Goal: Download file/media

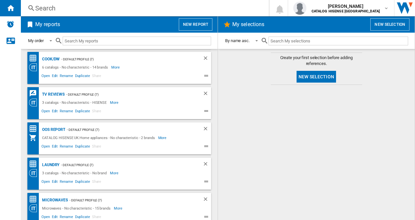
scroll to position [111, 0]
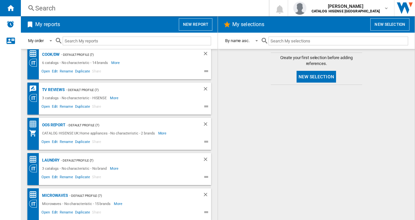
drag, startPoint x: 56, startPoint y: 122, endPoint x: 85, endPoint y: 122, distance: 29.0
click at [56, 121] on div "OOS REPORT" at bounding box center [52, 125] width 25 height 8
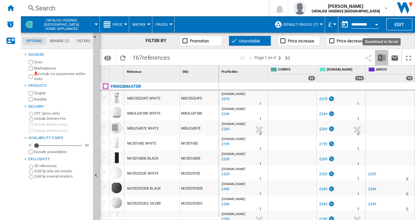
click at [268, 55] on img "Download in Excel" at bounding box center [381, 58] width 8 height 8
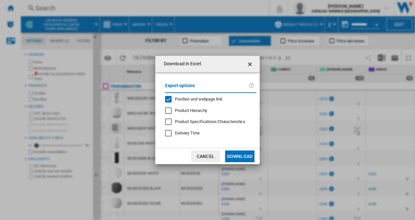
click at [243, 154] on button "Download" at bounding box center [239, 156] width 29 height 12
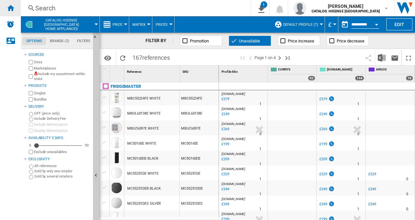
drag, startPoint x: 13, startPoint y: 12, endPoint x: 16, endPoint y: 12, distance: 3.3
click at [13, 11] on div "Home" at bounding box center [10, 8] width 21 height 16
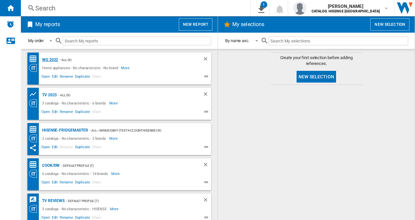
click at [53, 57] on div "WG 2022" at bounding box center [49, 60] width 18 height 8
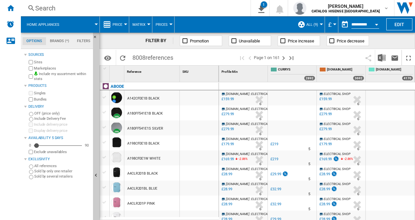
click at [121, 22] on span "Price" at bounding box center [117, 24] width 10 height 4
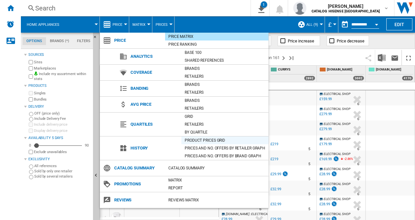
click at [208, 139] on div "Product prices grid" at bounding box center [224, 140] width 87 height 7
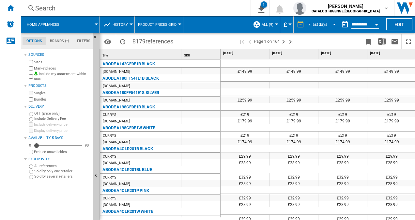
click at [268, 23] on div "7 last days" at bounding box center [317, 24] width 19 height 5
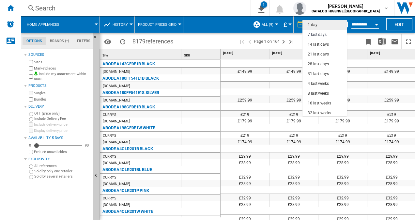
click at [268, 25] on md-option "1 day" at bounding box center [324, 25] width 44 height 10
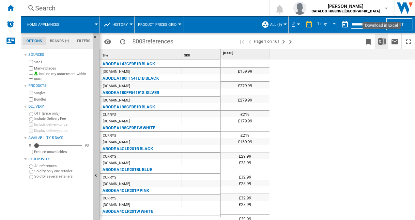
click at [381, 40] on img "Download in Excel" at bounding box center [381, 41] width 8 height 8
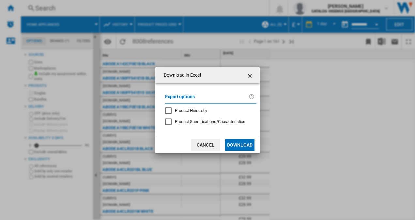
drag, startPoint x: 236, startPoint y: 142, endPoint x: 246, endPoint y: 142, distance: 10.1
click at [237, 142] on button "Download" at bounding box center [239, 145] width 29 height 12
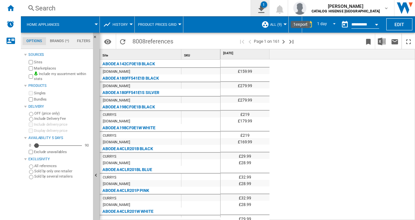
click at [267, 6] on div "1" at bounding box center [263, 4] width 7 height 7
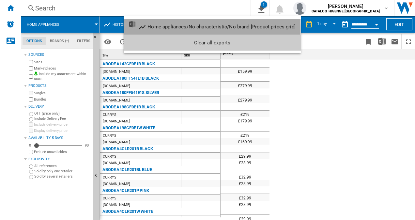
click at [179, 29] on div "Home appliances/No characteristic/No brand [Product prices grid]" at bounding box center [221, 27] width 148 height 6
click at [179, 29] on md-menu "Product prices grid Product prices grid Prices and No. offers by retailer graph…" at bounding box center [159, 24] width 49 height 16
